Goal: Book appointment/travel/reservation

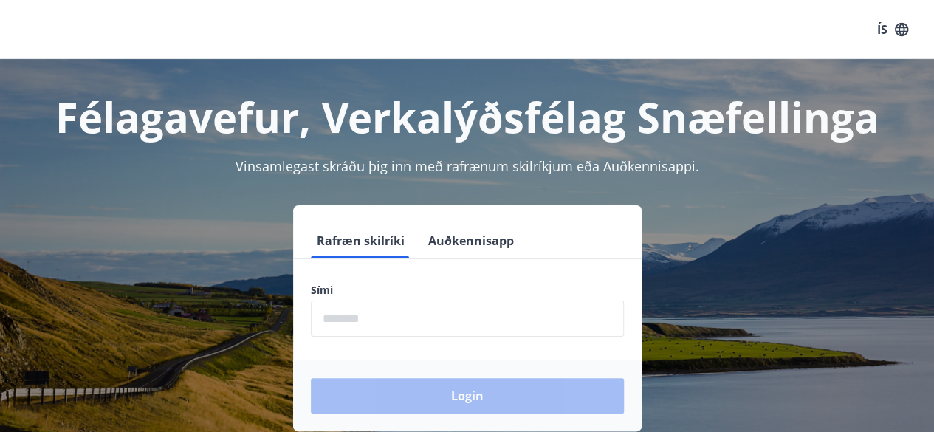
click at [514, 317] on input "phone" at bounding box center [467, 318] width 313 height 36
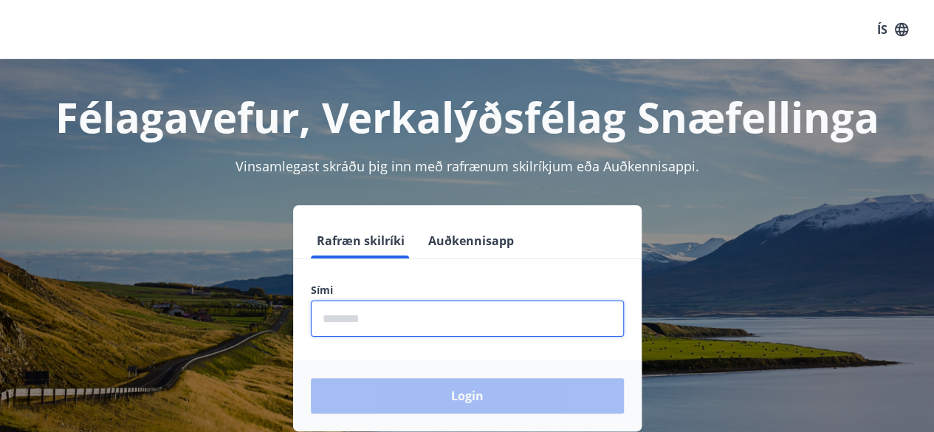
type input "********"
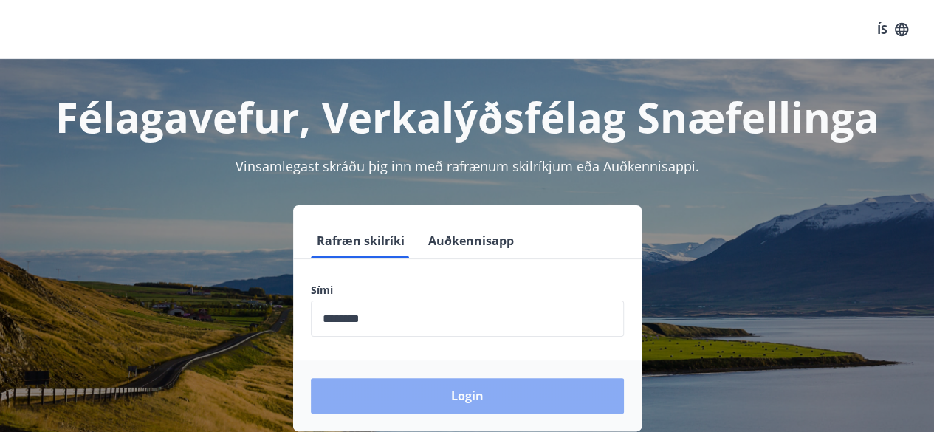
click at [455, 392] on button "Login" at bounding box center [467, 395] width 313 height 35
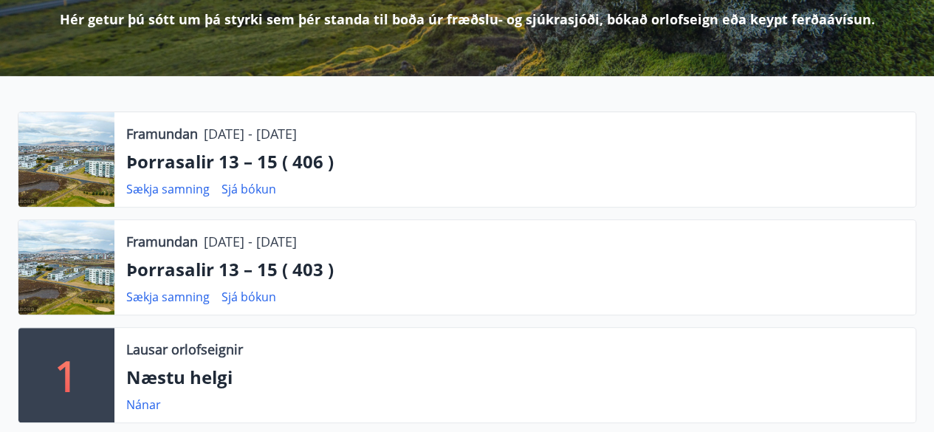
scroll to position [295, 0]
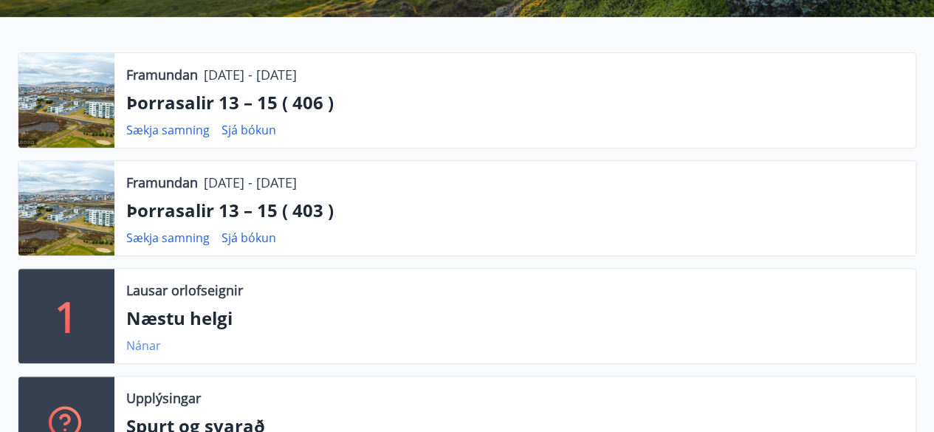
click at [144, 340] on link "Nánar" at bounding box center [143, 345] width 35 height 16
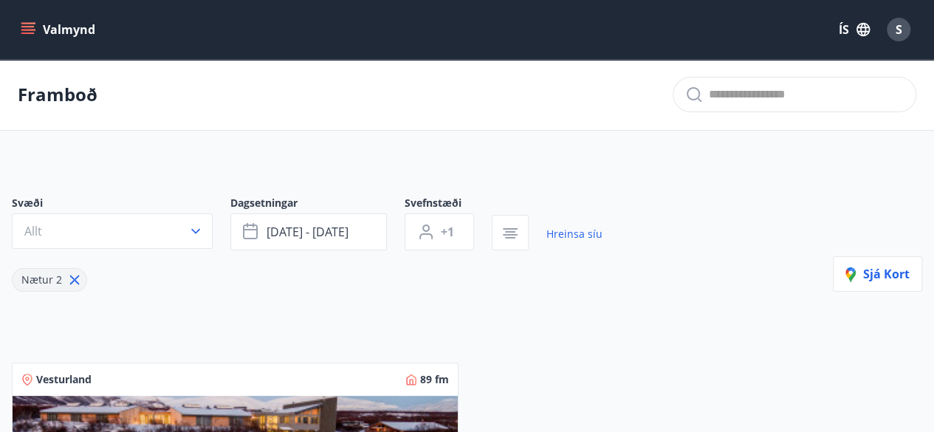
click at [50, 30] on button "Valmynd" at bounding box center [59, 29] width 83 height 27
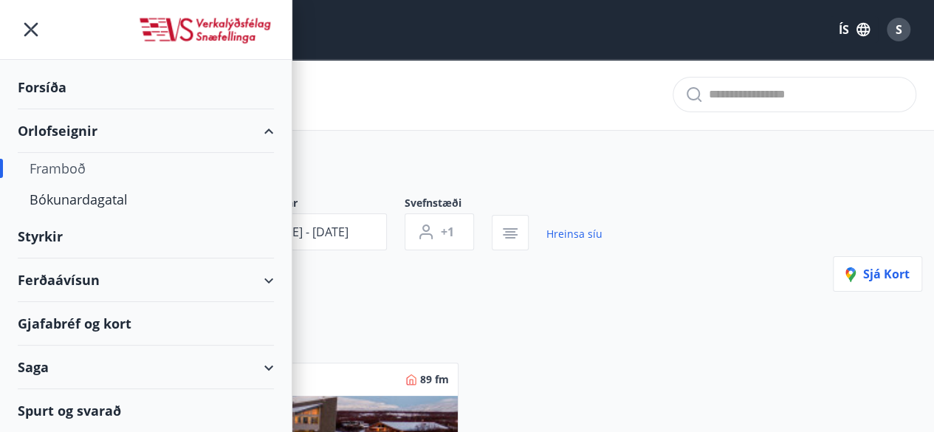
click at [65, 167] on div "Framboð" at bounding box center [146, 168] width 233 height 31
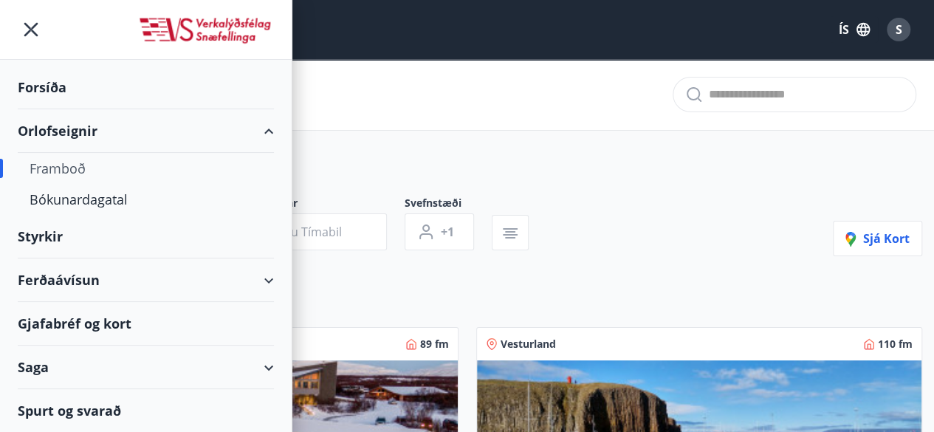
click at [55, 166] on div "Framboð" at bounding box center [146, 168] width 233 height 31
click at [32, 32] on icon "menu" at bounding box center [31, 30] width 14 height 14
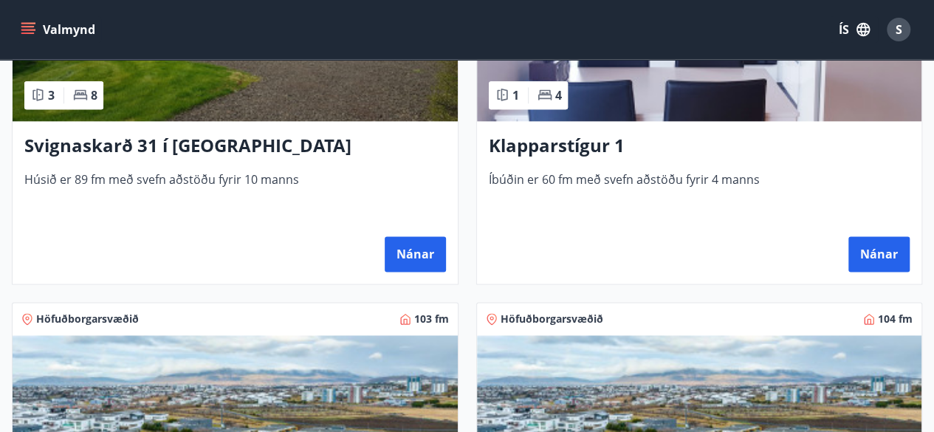
scroll to position [827, 0]
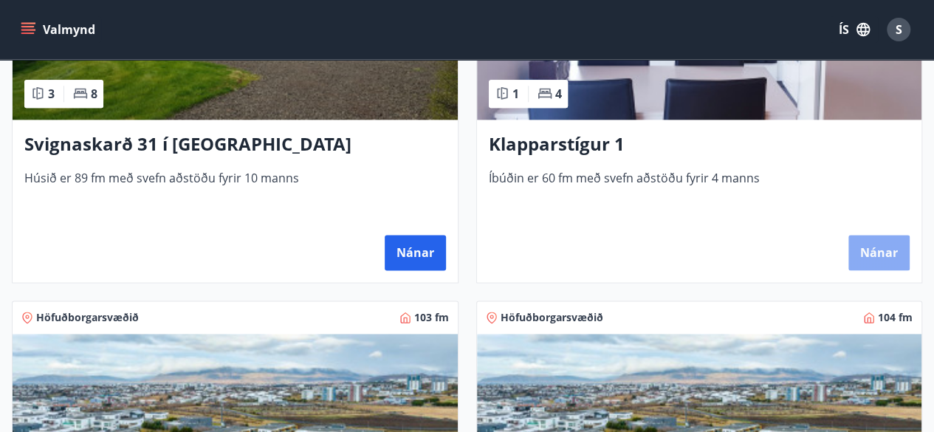
click at [867, 252] on button "Nánar" at bounding box center [878, 252] width 61 height 35
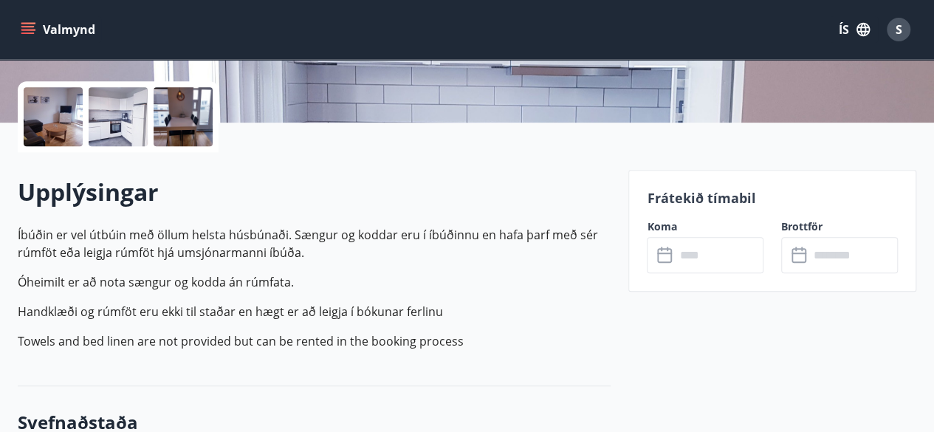
scroll to position [354, 0]
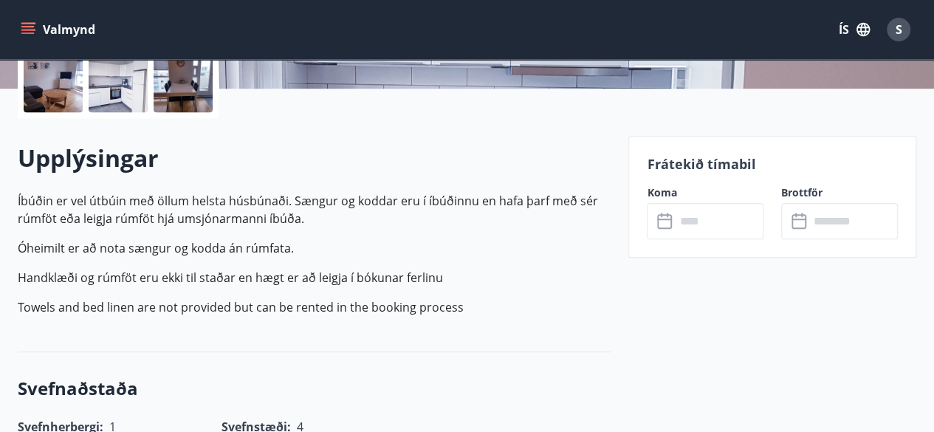
click at [733, 219] on input "text" at bounding box center [719, 221] width 89 height 36
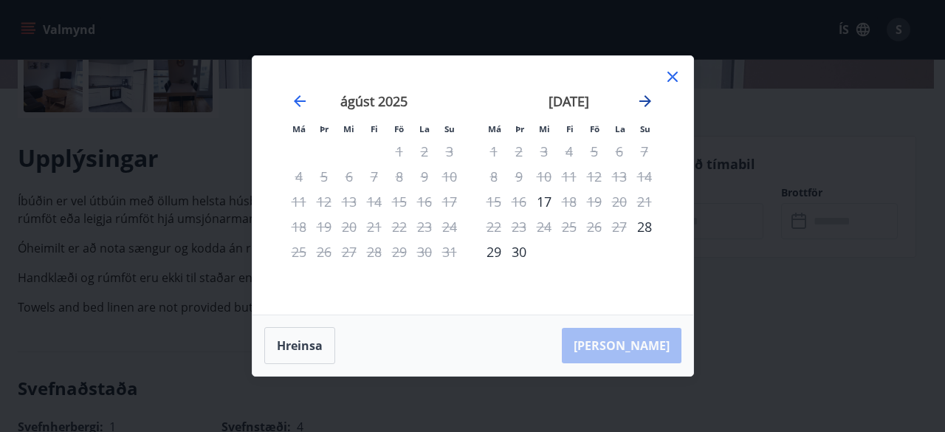
click at [642, 101] on icon "Move forward to switch to the next month." at bounding box center [645, 101] width 12 height 12
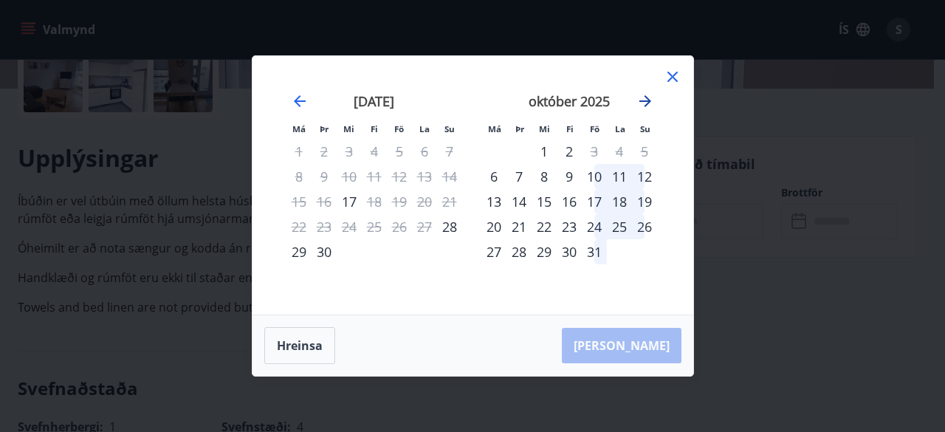
click at [642, 101] on icon "Move forward to switch to the next month." at bounding box center [645, 101] width 12 height 12
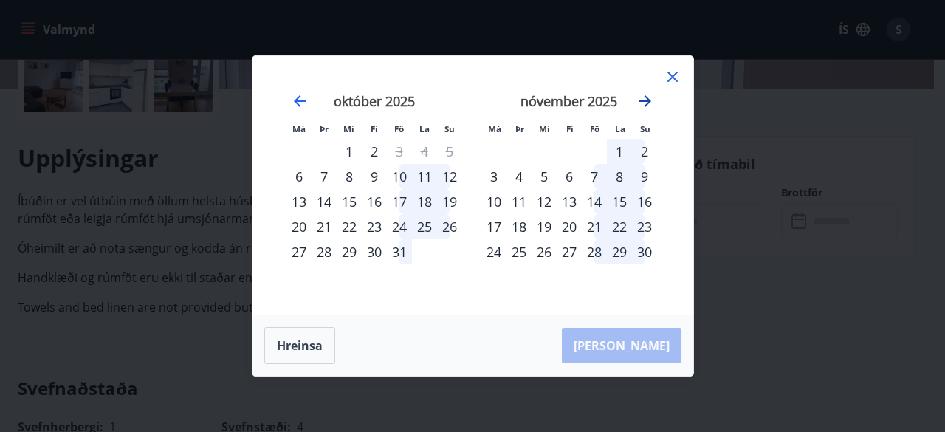
click at [642, 101] on icon "Move forward to switch to the next month." at bounding box center [645, 101] width 12 height 12
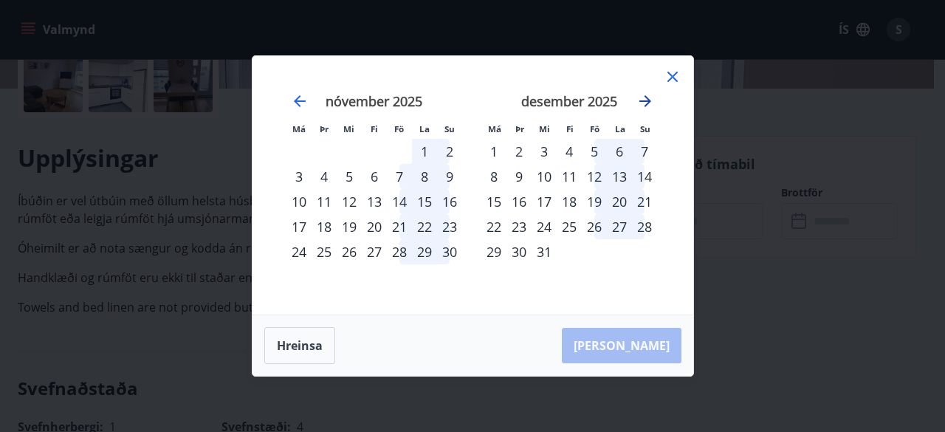
click at [642, 101] on icon "Move forward to switch to the next month." at bounding box center [645, 101] width 12 height 12
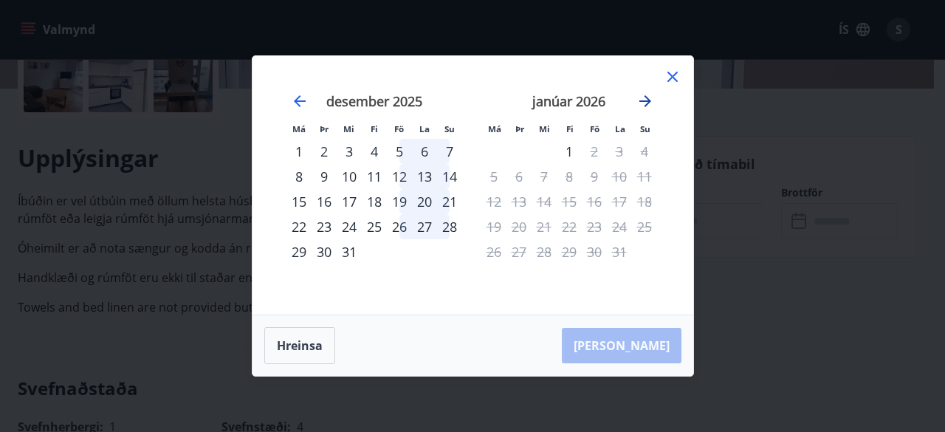
click at [642, 101] on icon "Move forward to switch to the next month." at bounding box center [645, 101] width 12 height 12
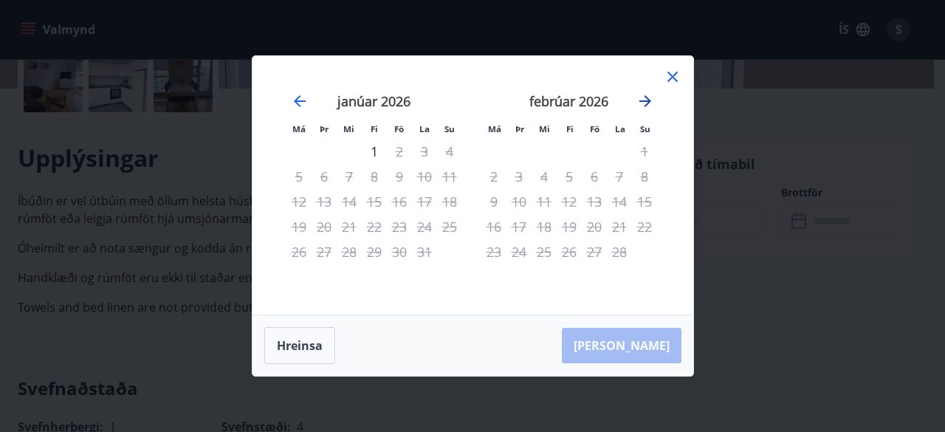
click at [642, 101] on icon "Move forward to switch to the next month." at bounding box center [645, 101] width 12 height 12
click at [298, 107] on icon "Move backward to switch to the previous month." at bounding box center [300, 101] width 18 height 18
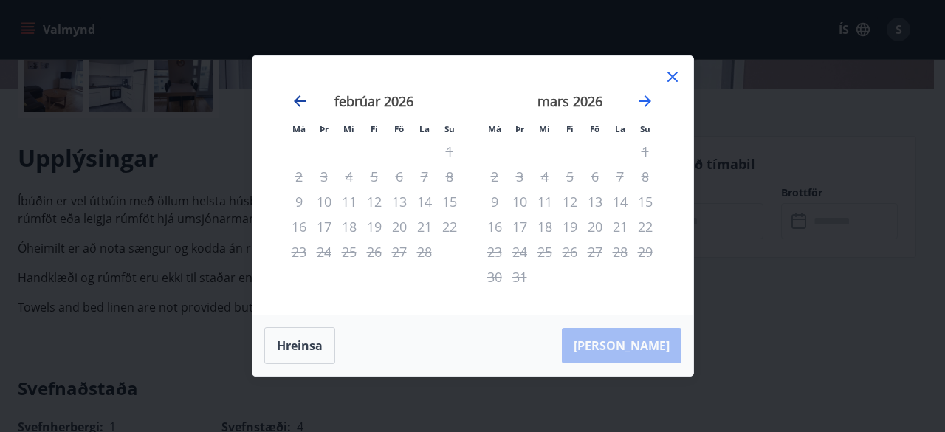
click at [298, 107] on icon "Move backward to switch to the previous month." at bounding box center [300, 101] width 18 height 18
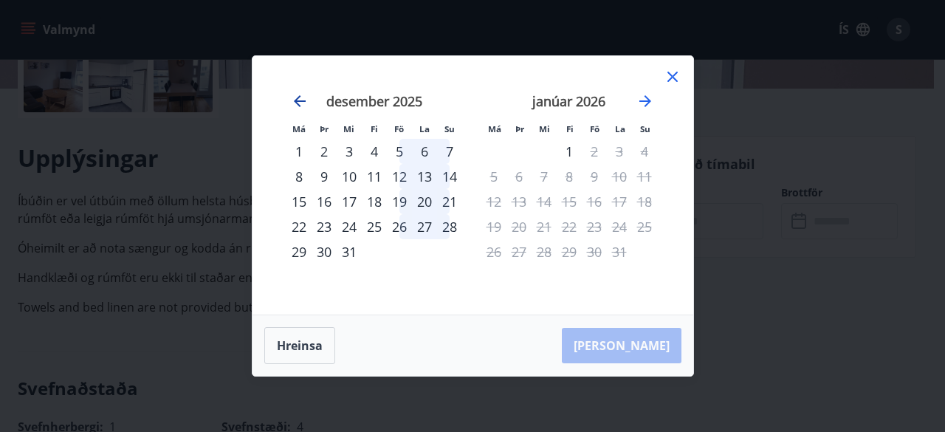
click at [298, 104] on icon "Move backward to switch to the previous month." at bounding box center [300, 101] width 12 height 12
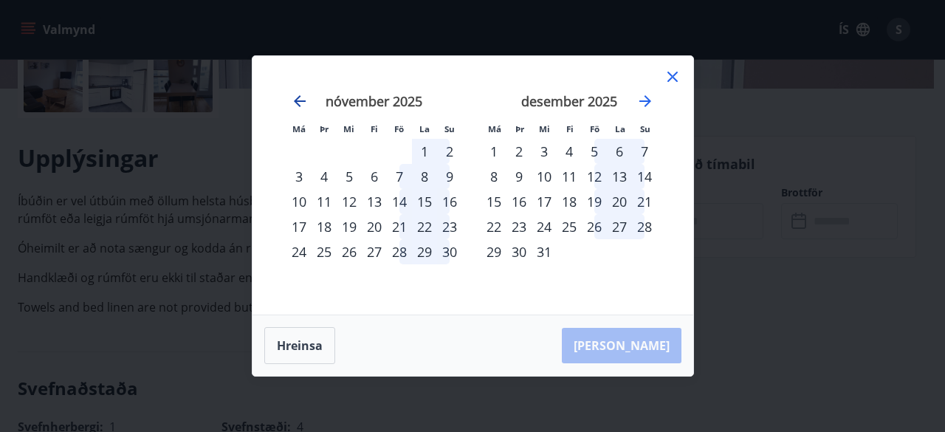
click at [298, 104] on icon "Move backward to switch to the previous month." at bounding box center [300, 101] width 12 height 12
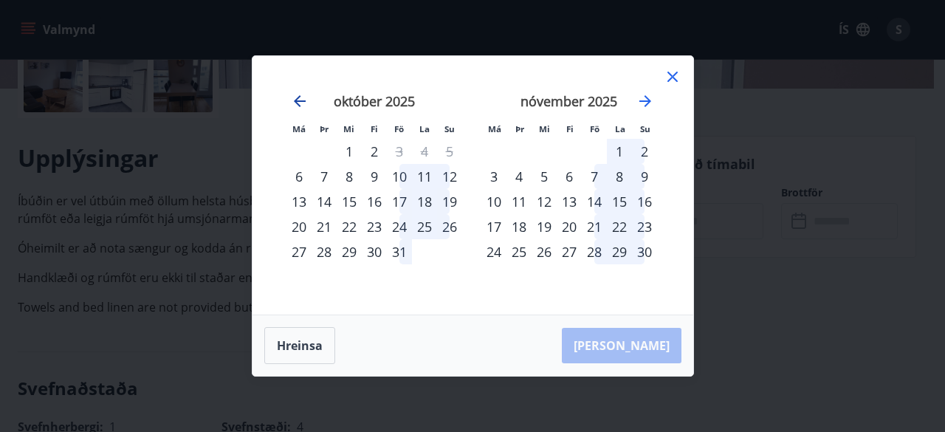
click at [298, 104] on icon "Move backward to switch to the previous month." at bounding box center [300, 101] width 12 height 12
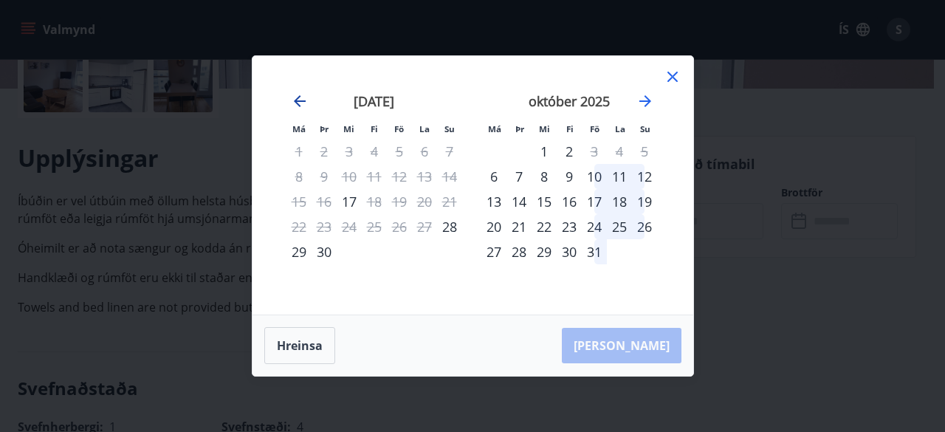
click at [298, 104] on icon "Move backward to switch to the previous month." at bounding box center [300, 101] width 12 height 12
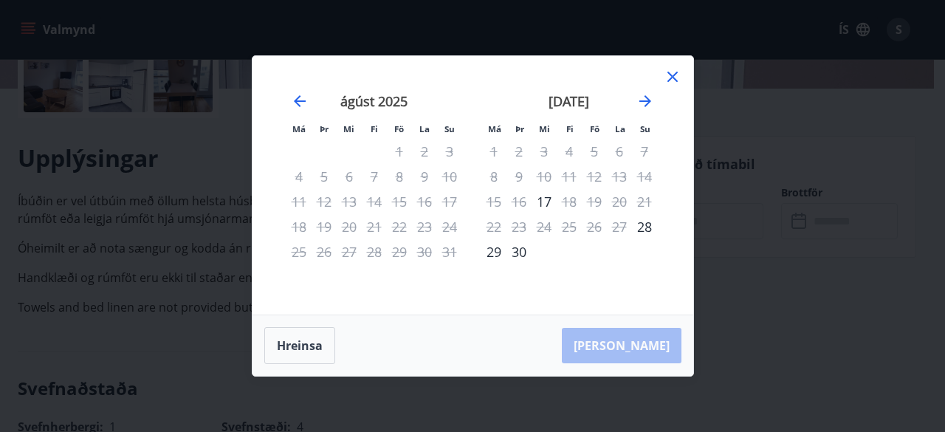
click at [673, 74] on icon at bounding box center [673, 77] width 18 height 18
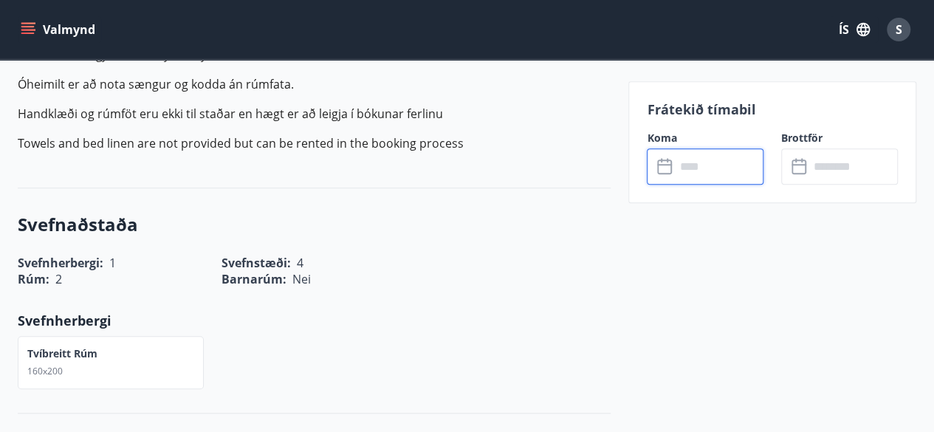
scroll to position [532, 0]
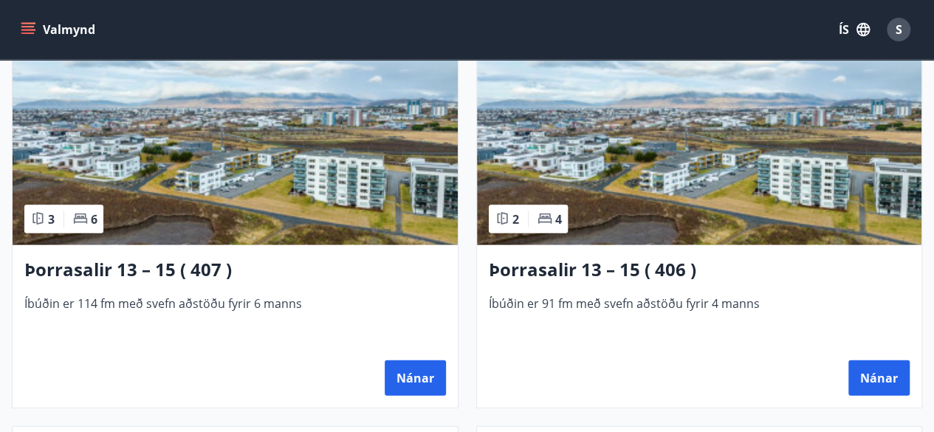
scroll to position [1506, 0]
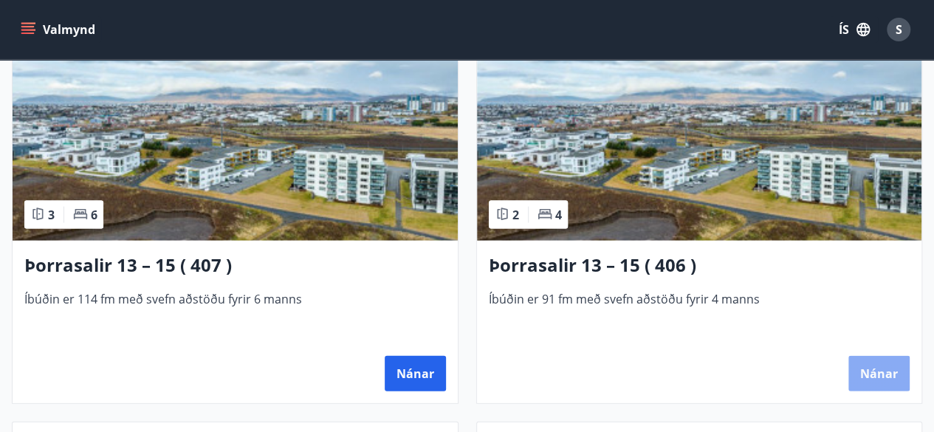
click at [883, 371] on button "Nánar" at bounding box center [878, 373] width 61 height 35
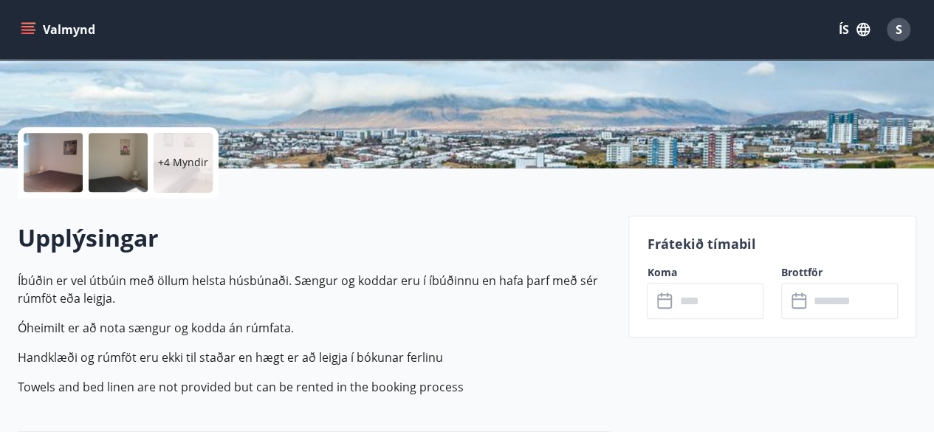
scroll to position [295, 0]
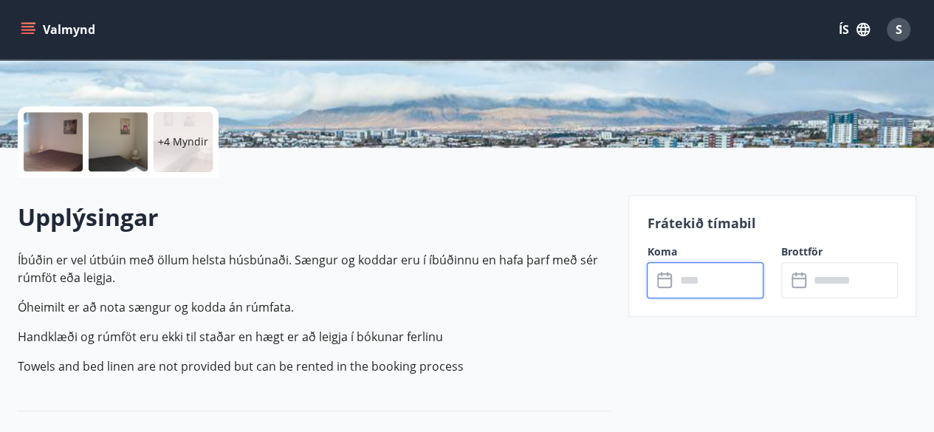
click at [726, 296] on input "text" at bounding box center [719, 280] width 89 height 36
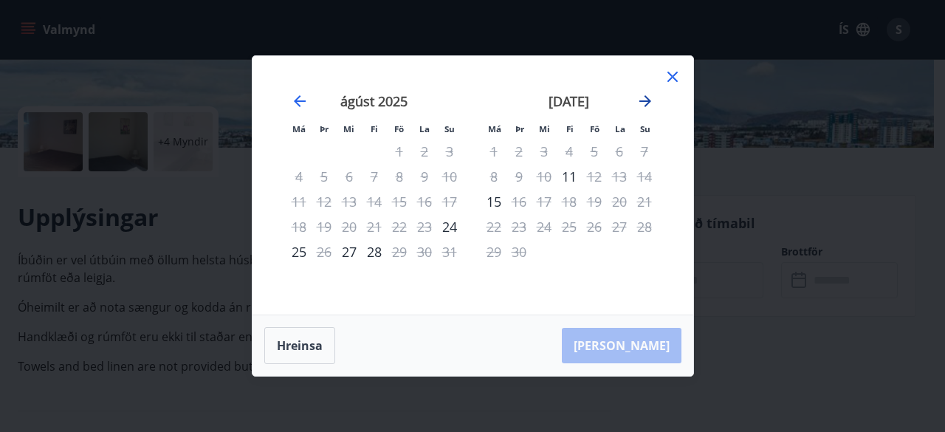
click at [648, 98] on icon "Move forward to switch to the next month." at bounding box center [645, 101] width 18 height 18
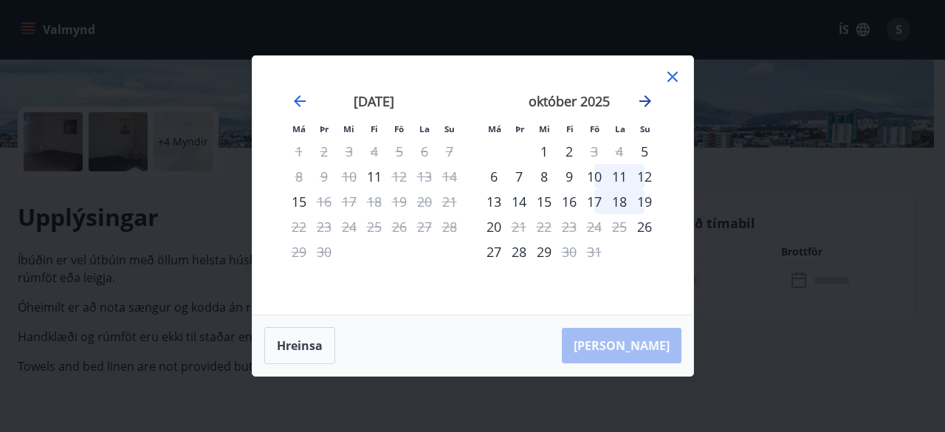
click at [648, 98] on icon "Move forward to switch to the next month." at bounding box center [645, 101] width 18 height 18
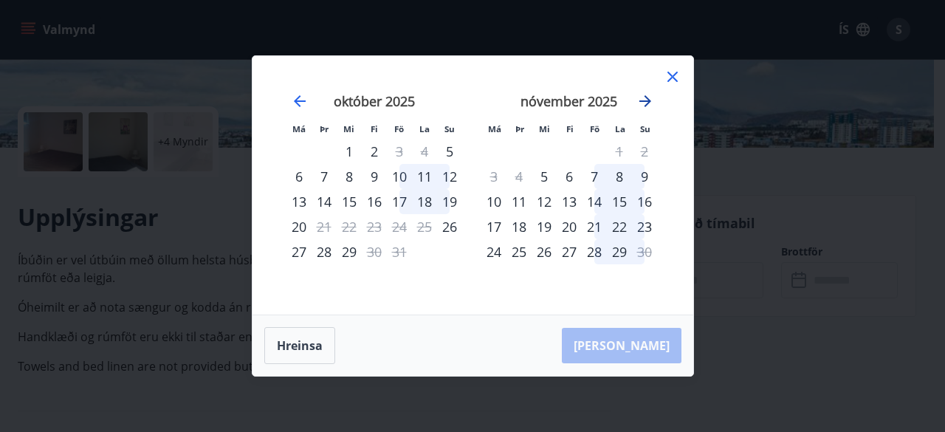
click at [648, 98] on icon "Move forward to switch to the next month." at bounding box center [645, 101] width 18 height 18
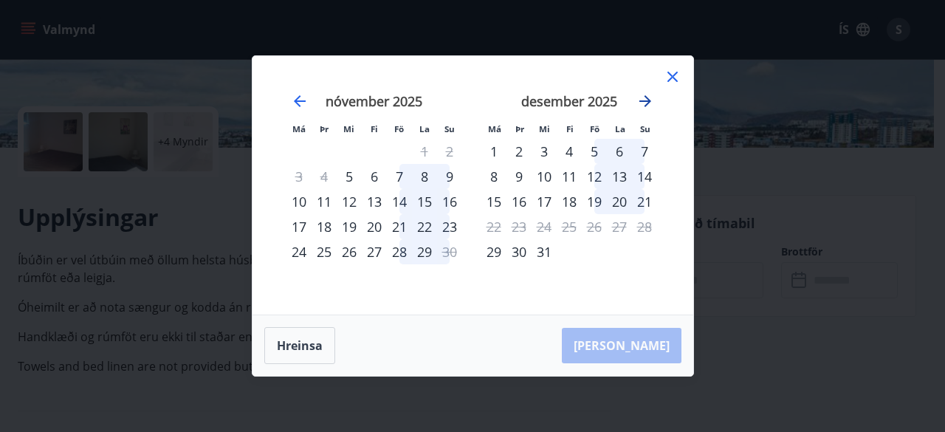
click at [648, 98] on icon "Move forward to switch to the next month." at bounding box center [645, 101] width 18 height 18
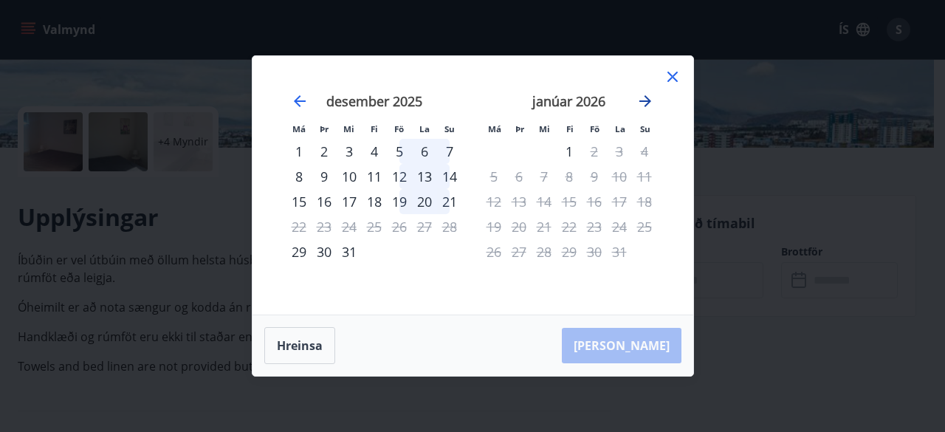
click at [648, 98] on icon "Move forward to switch to the next month." at bounding box center [645, 101] width 18 height 18
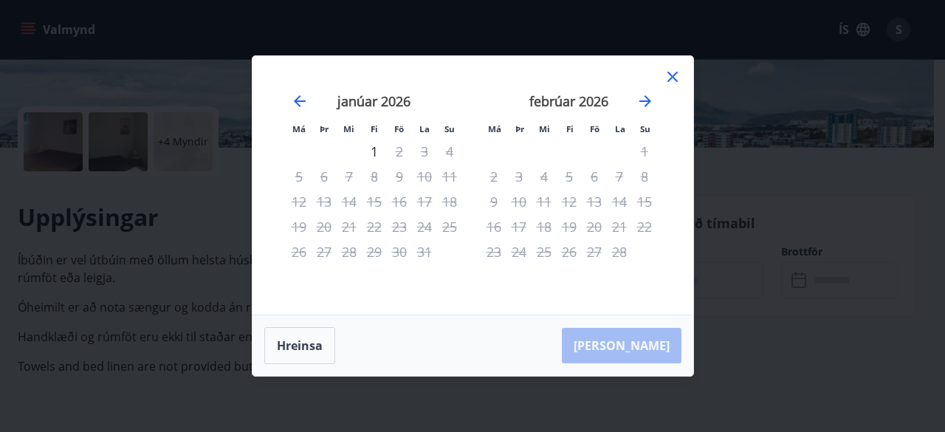
click at [671, 72] on icon at bounding box center [673, 77] width 18 height 18
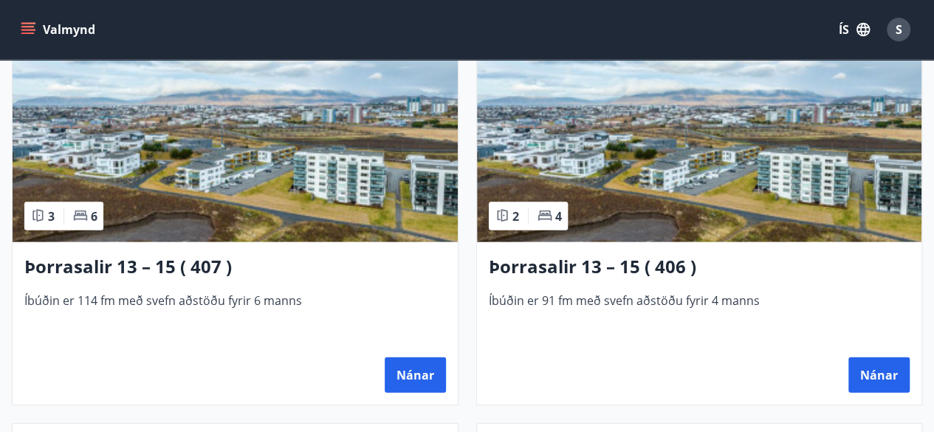
scroll to position [1595, 0]
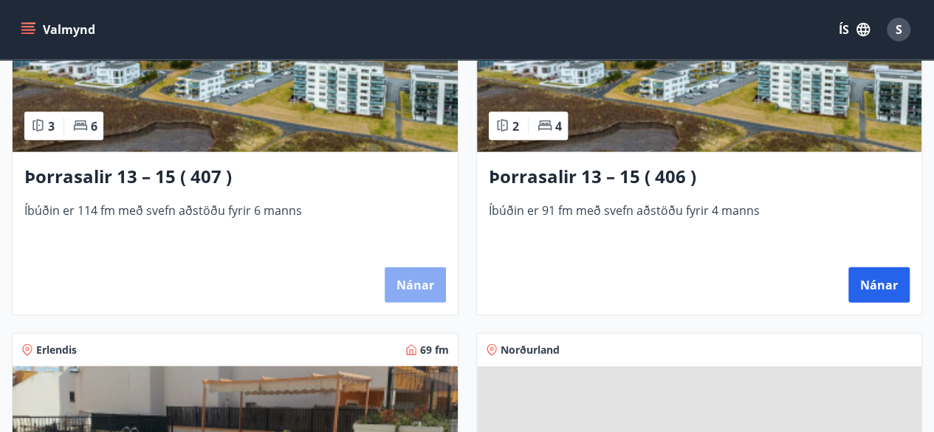
click at [416, 275] on button "Nánar" at bounding box center [415, 284] width 61 height 35
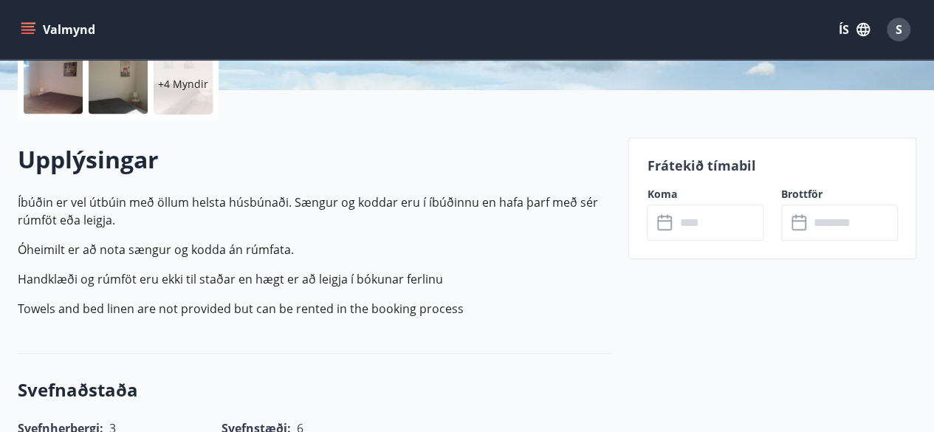
scroll to position [354, 0]
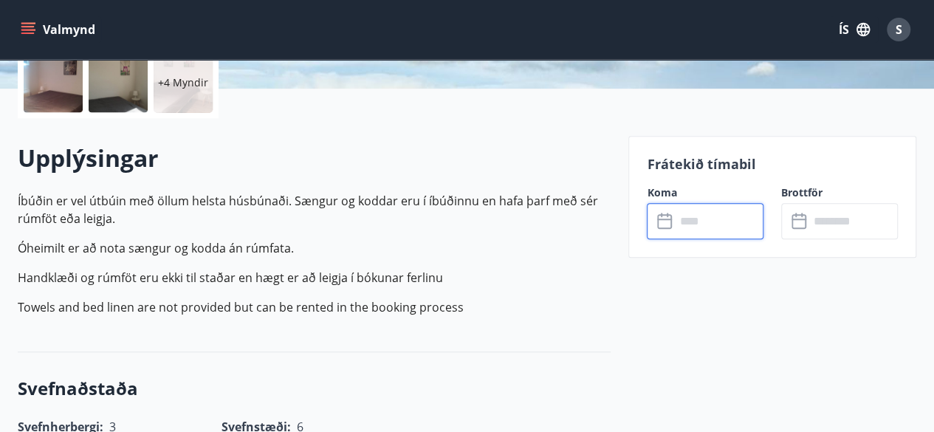
click at [723, 221] on input "text" at bounding box center [719, 221] width 89 height 36
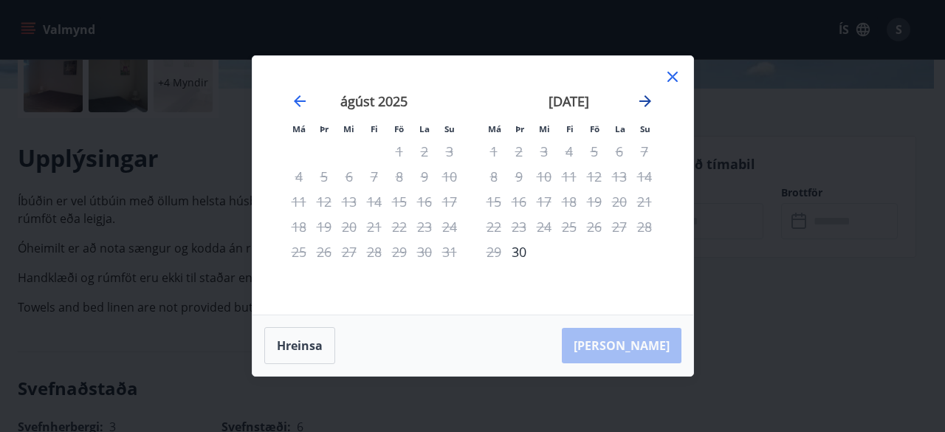
click at [645, 98] on icon "Move forward to switch to the next month." at bounding box center [645, 101] width 18 height 18
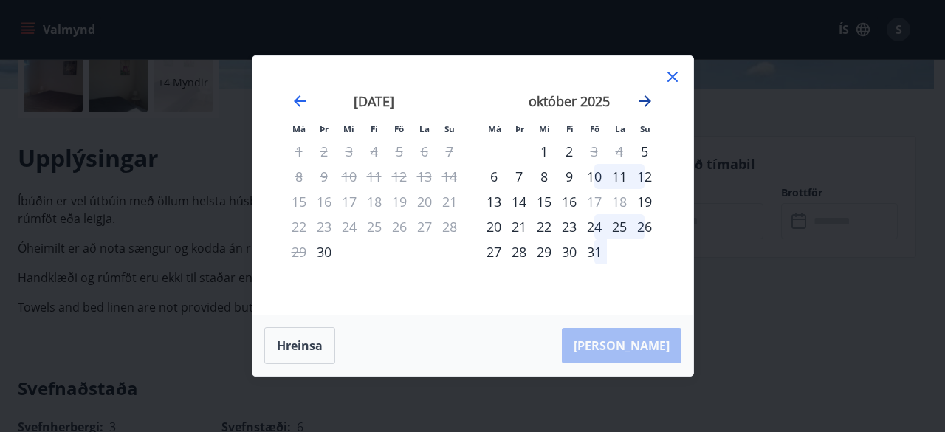
click at [645, 98] on icon "Move forward to switch to the next month." at bounding box center [645, 101] width 18 height 18
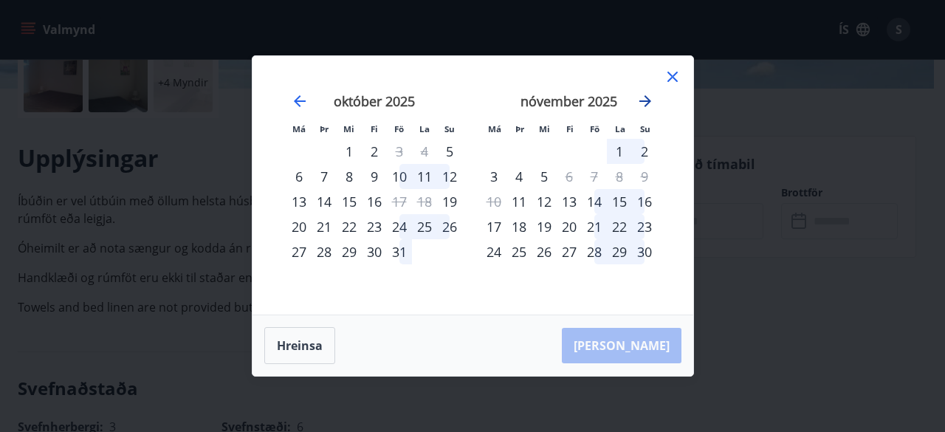
click at [645, 98] on icon "Move forward to switch to the next month." at bounding box center [645, 101] width 18 height 18
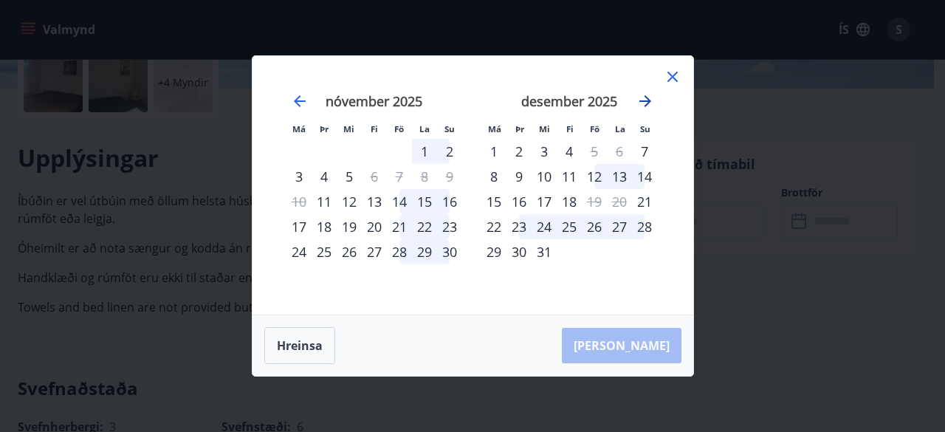
click at [645, 98] on icon "Move forward to switch to the next month." at bounding box center [645, 101] width 18 height 18
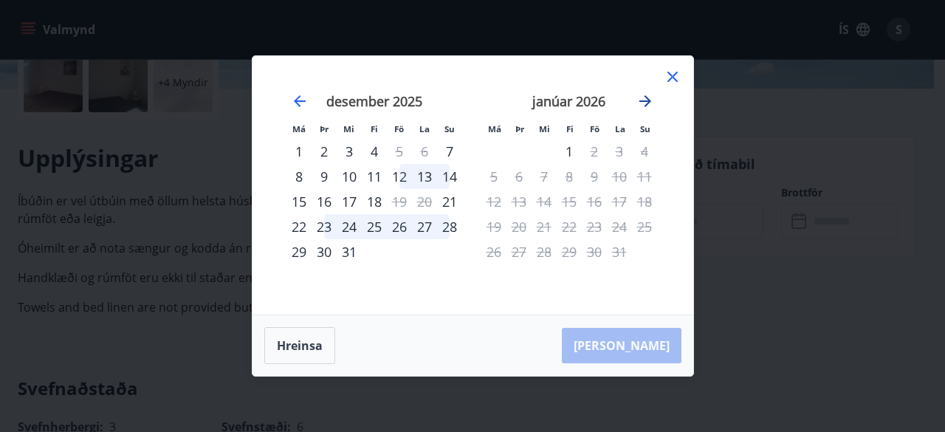
click at [645, 98] on icon "Move forward to switch to the next month." at bounding box center [645, 101] width 18 height 18
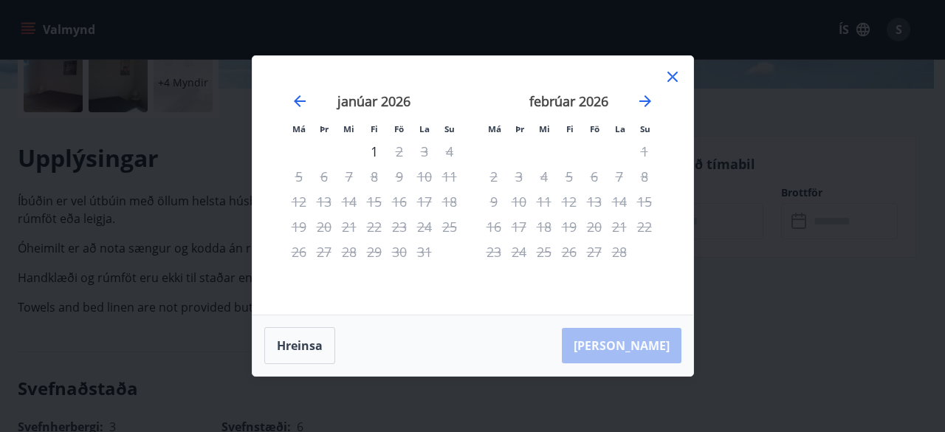
click at [673, 73] on icon at bounding box center [673, 77] width 18 height 18
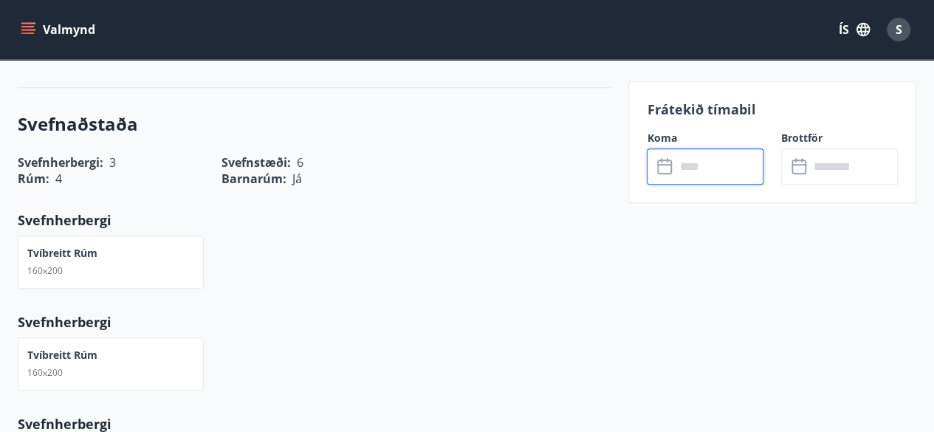
scroll to position [620, 0]
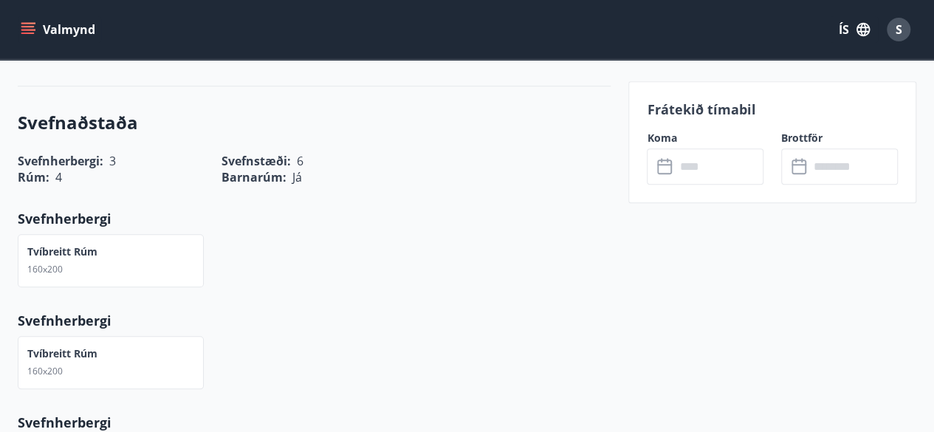
click at [28, 24] on icon "menu" at bounding box center [29, 23] width 16 height 1
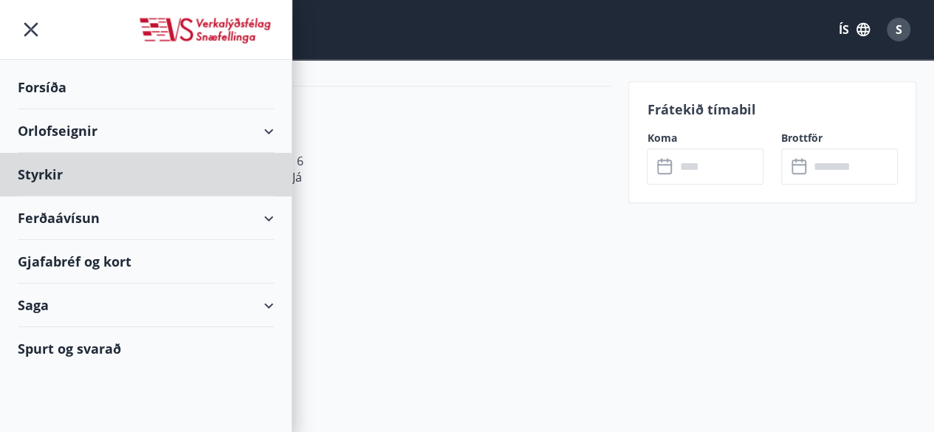
click at [38, 83] on div "Forsíða" at bounding box center [146, 88] width 256 height 44
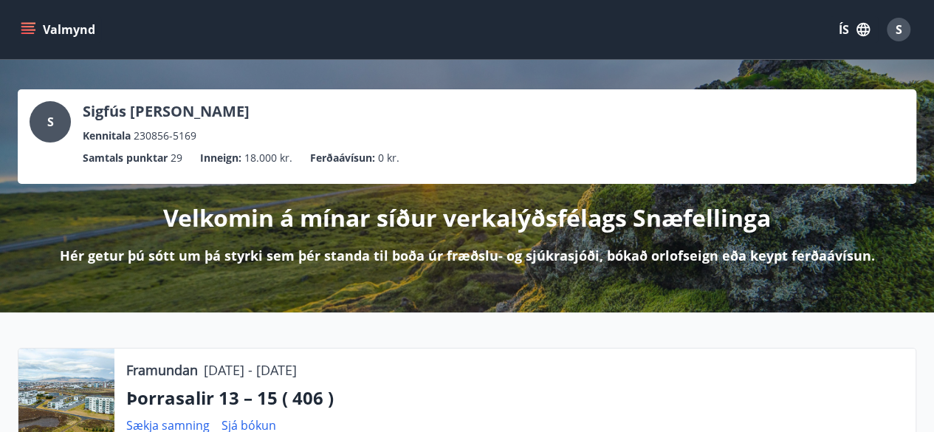
click at [43, 24] on button "Valmynd" at bounding box center [59, 29] width 83 height 27
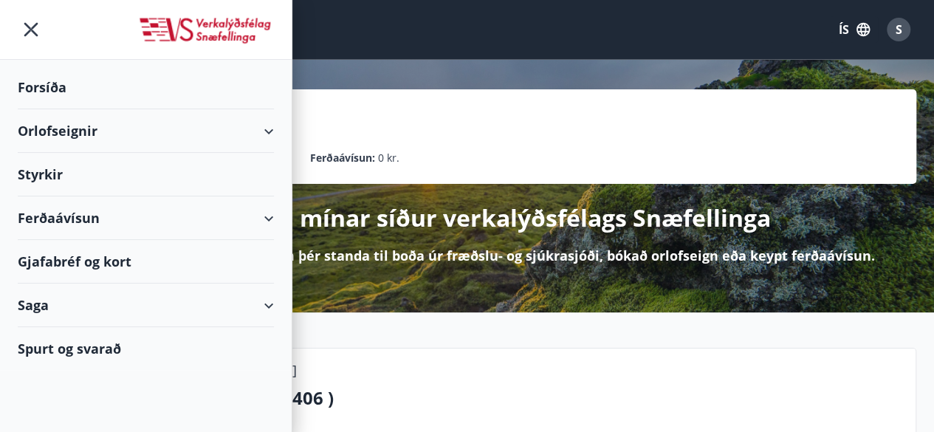
click at [92, 129] on div "Orlofseignir" at bounding box center [146, 131] width 256 height 44
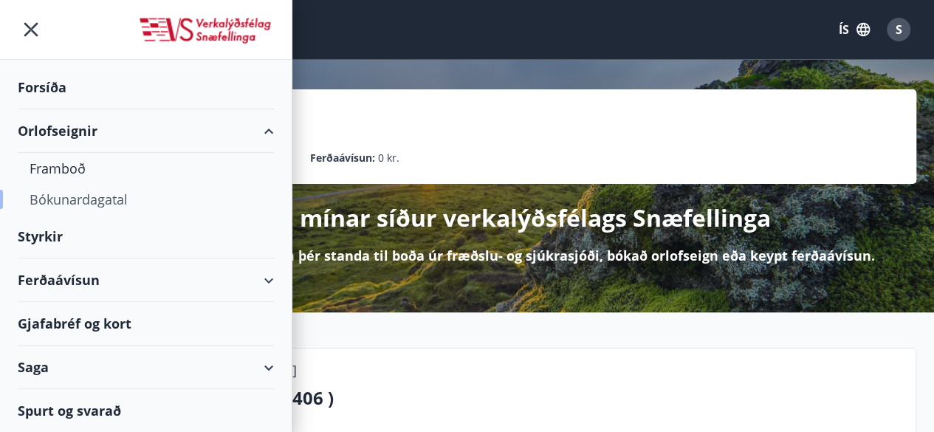
click at [112, 199] on div "Bókunardagatal" at bounding box center [146, 199] width 233 height 31
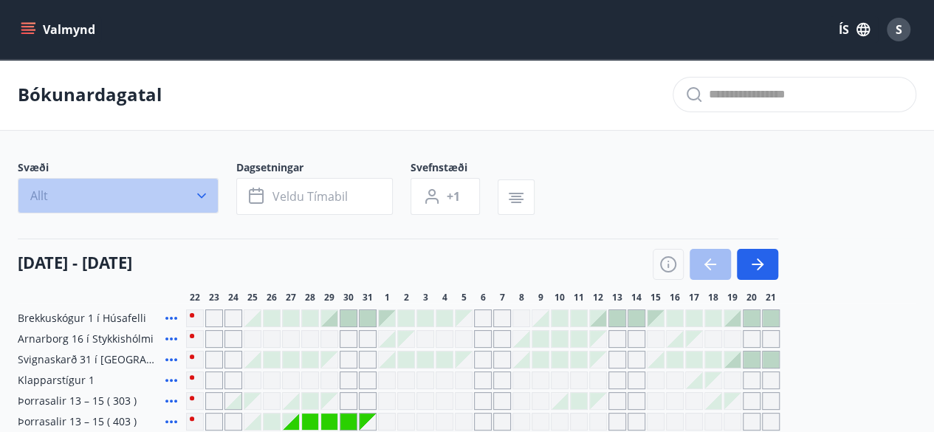
click at [204, 193] on icon "button" at bounding box center [201, 195] width 9 height 5
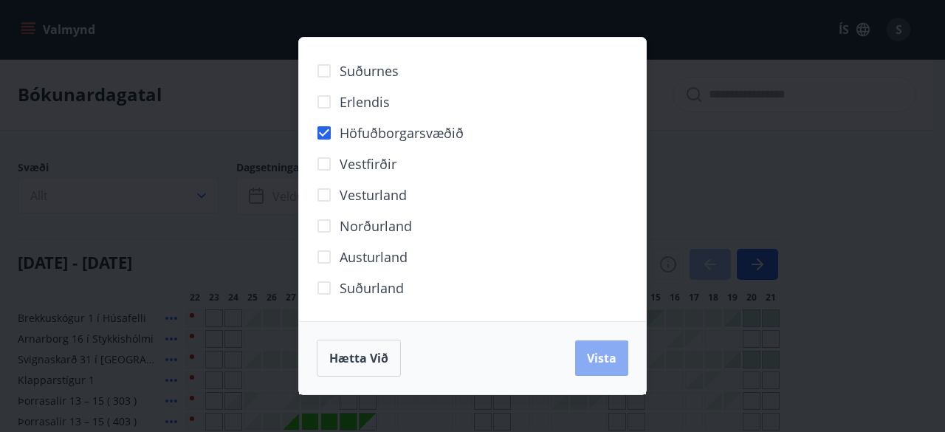
click at [605, 361] on span "Vista" at bounding box center [602, 358] width 30 height 16
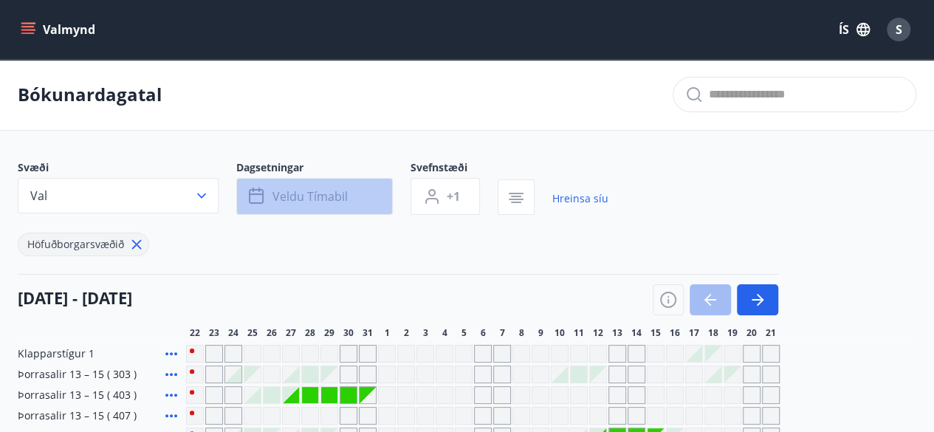
click at [351, 200] on button "Veldu tímabil" at bounding box center [314, 196] width 157 height 37
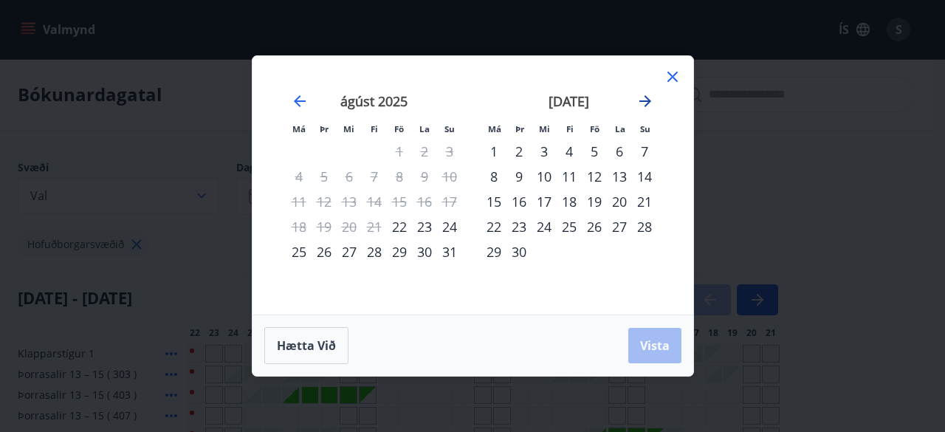
click at [650, 103] on icon "Move forward to switch to the next month." at bounding box center [645, 101] width 12 height 12
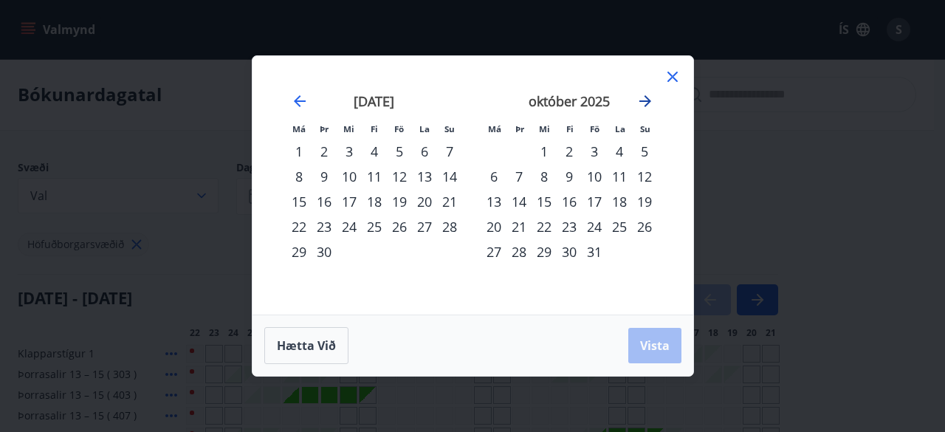
click at [650, 103] on icon "Move forward to switch to the next month." at bounding box center [645, 101] width 12 height 12
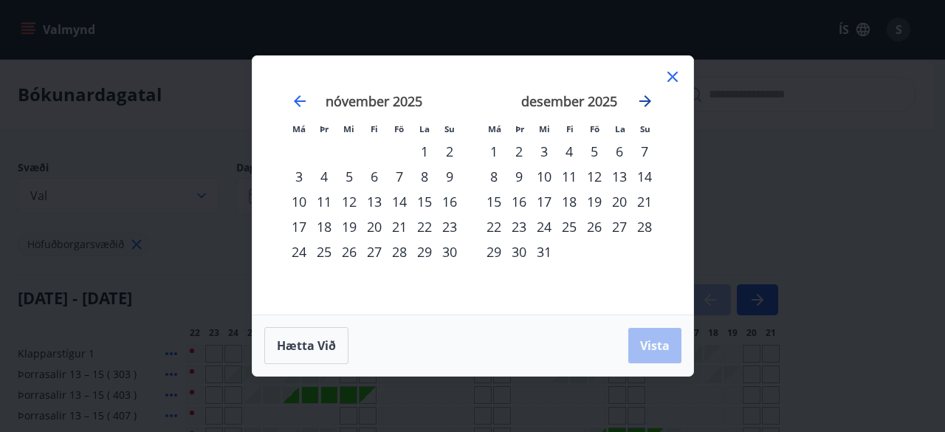
click at [650, 103] on icon "Move forward to switch to the next month." at bounding box center [645, 101] width 12 height 12
click at [543, 249] on div "25" at bounding box center [544, 251] width 25 height 25
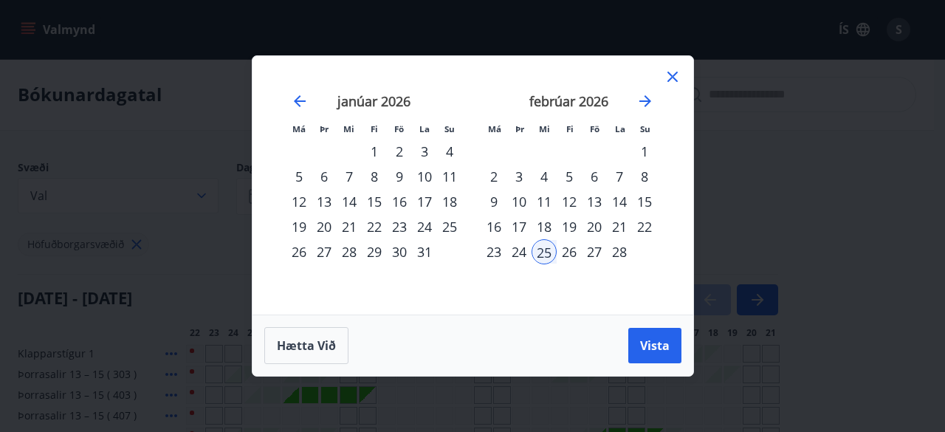
click at [543, 249] on div "25" at bounding box center [544, 251] width 25 height 25
click at [599, 249] on div "27" at bounding box center [594, 251] width 25 height 25
click at [651, 342] on span "Vista" at bounding box center [655, 345] width 30 height 16
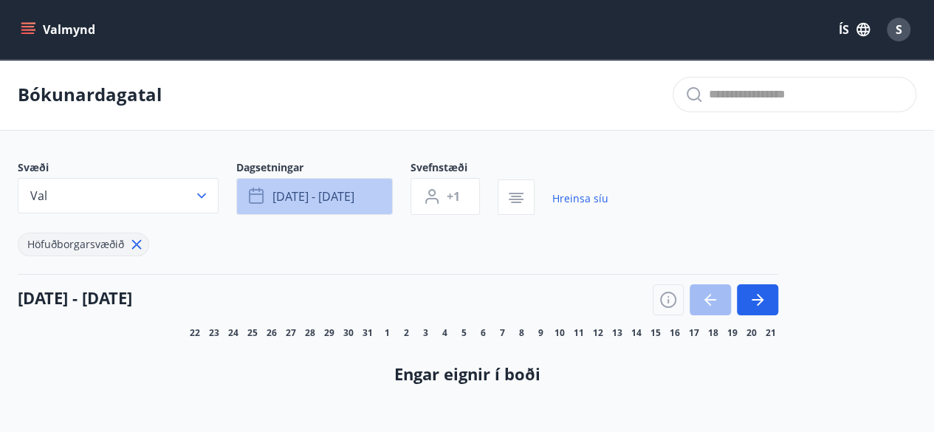
click at [296, 193] on span "[DATE] - [DATE]" at bounding box center [313, 196] width 82 height 16
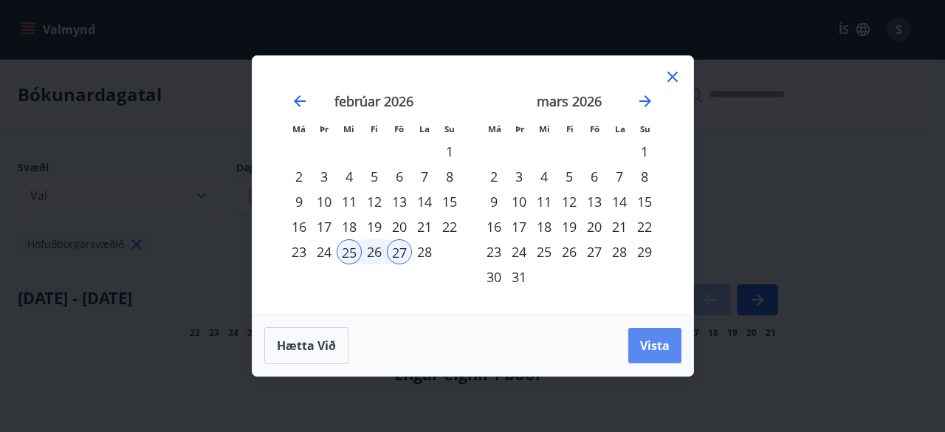
click at [651, 347] on span "Vista" at bounding box center [655, 345] width 30 height 16
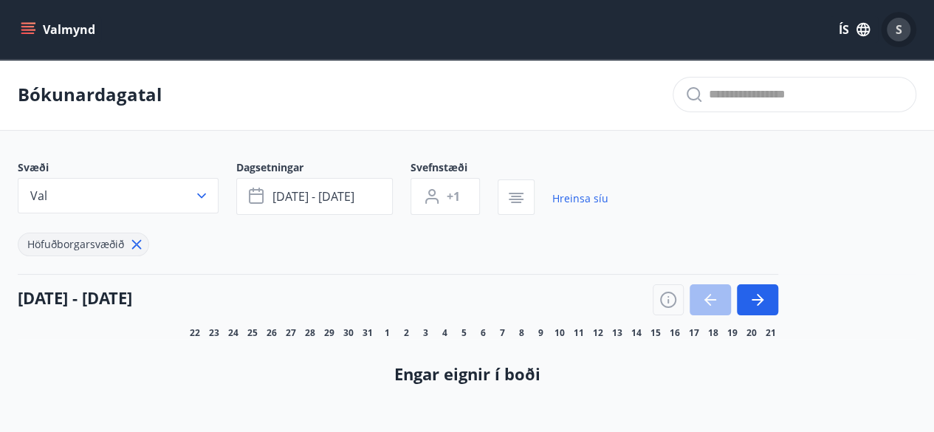
click at [899, 21] on span "S" at bounding box center [898, 29] width 7 height 16
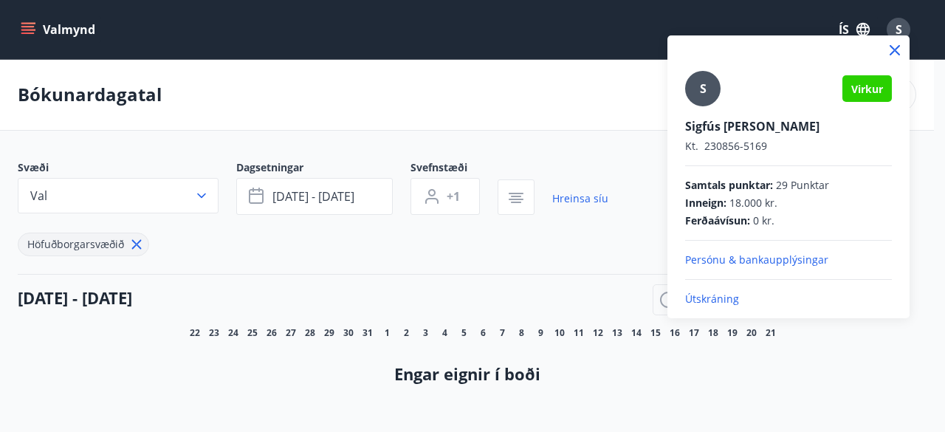
click at [703, 294] on p "Útskráning" at bounding box center [788, 299] width 207 height 15
